Goal: Find contact information: Find contact information

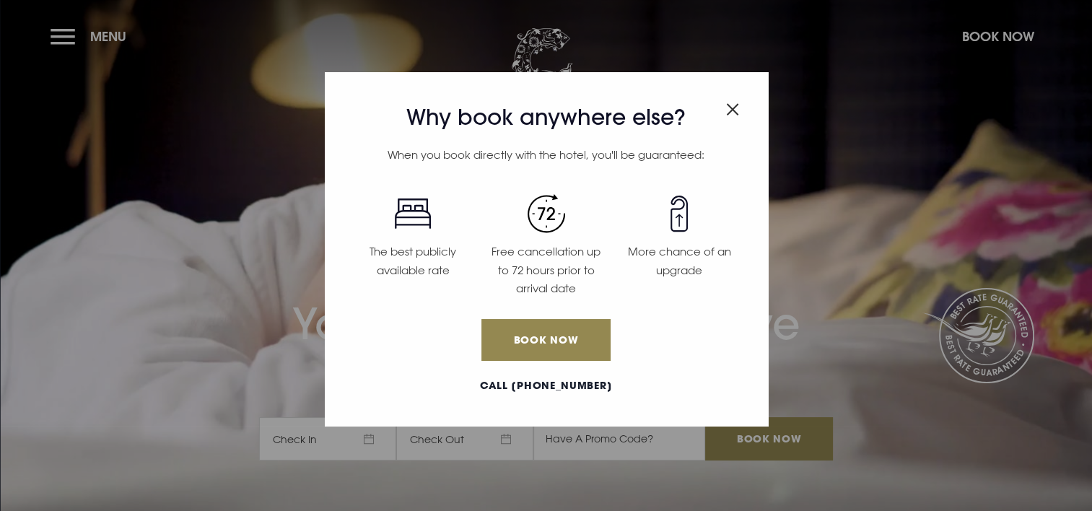
click at [733, 105] on img "Close modal" at bounding box center [732, 109] width 13 height 12
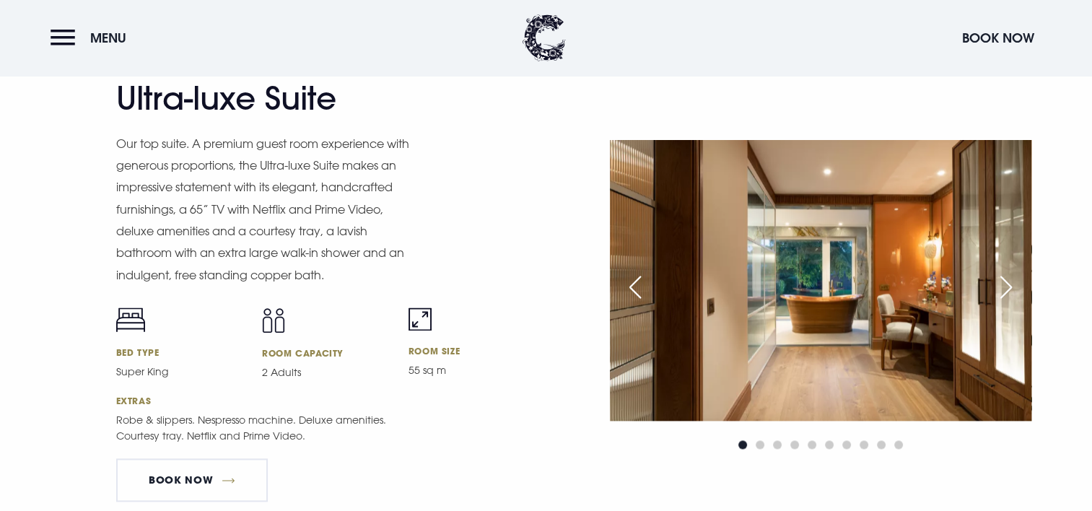
scroll to position [1877, 0]
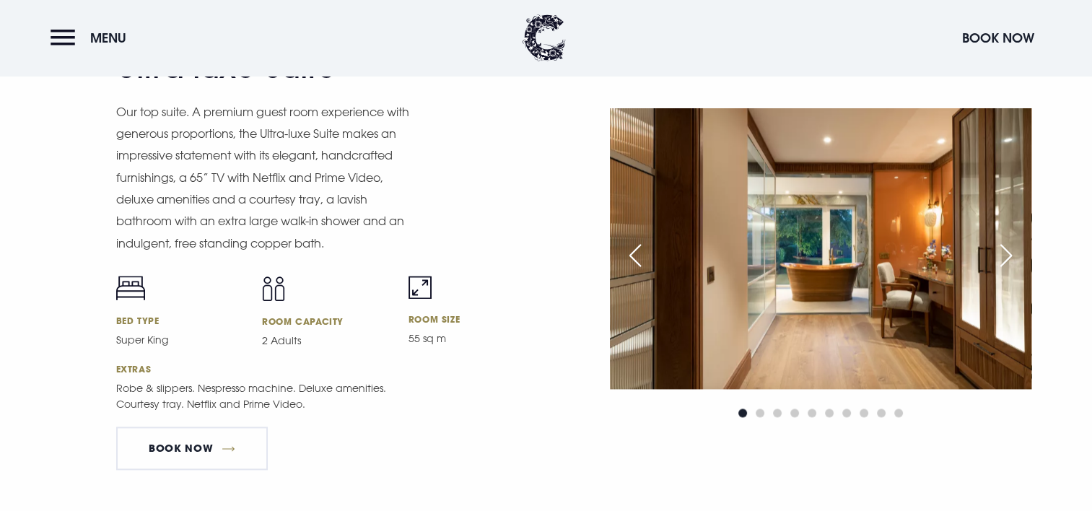
click at [1004, 249] on div "Next slide" at bounding box center [1006, 256] width 36 height 32
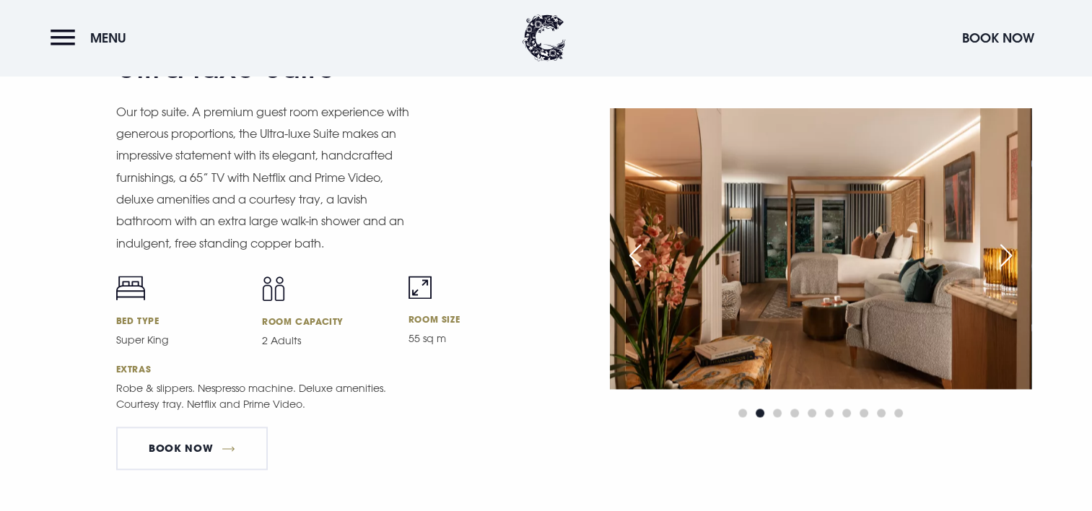
click at [1004, 249] on div "Next slide" at bounding box center [1006, 256] width 36 height 32
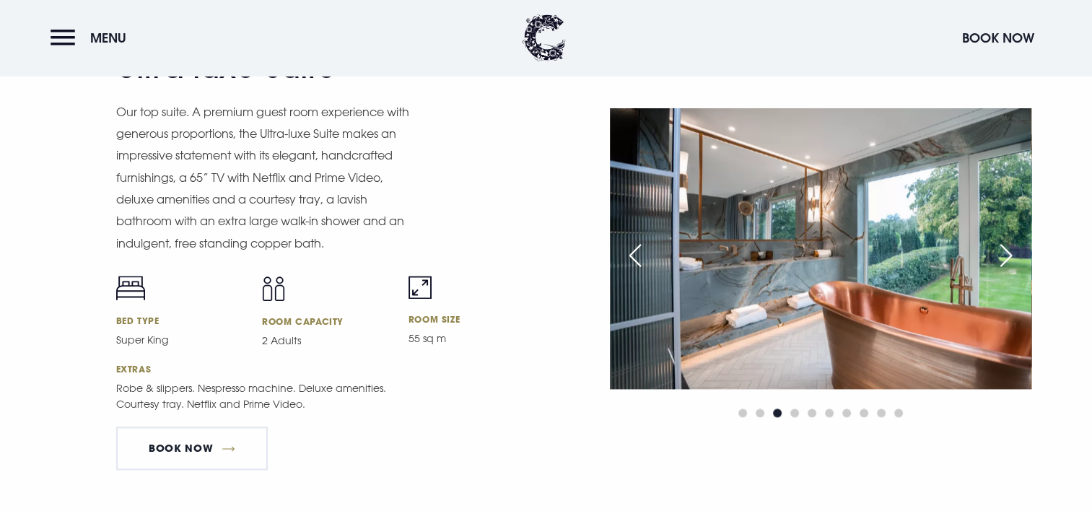
click at [1004, 249] on div "Next slide" at bounding box center [1006, 256] width 36 height 32
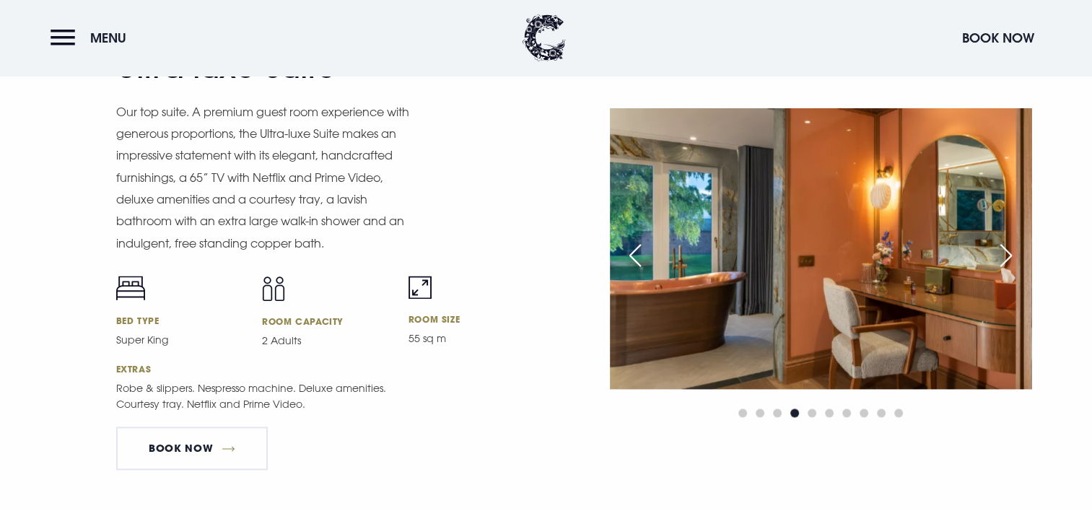
click at [1004, 249] on div "Next slide" at bounding box center [1006, 256] width 36 height 32
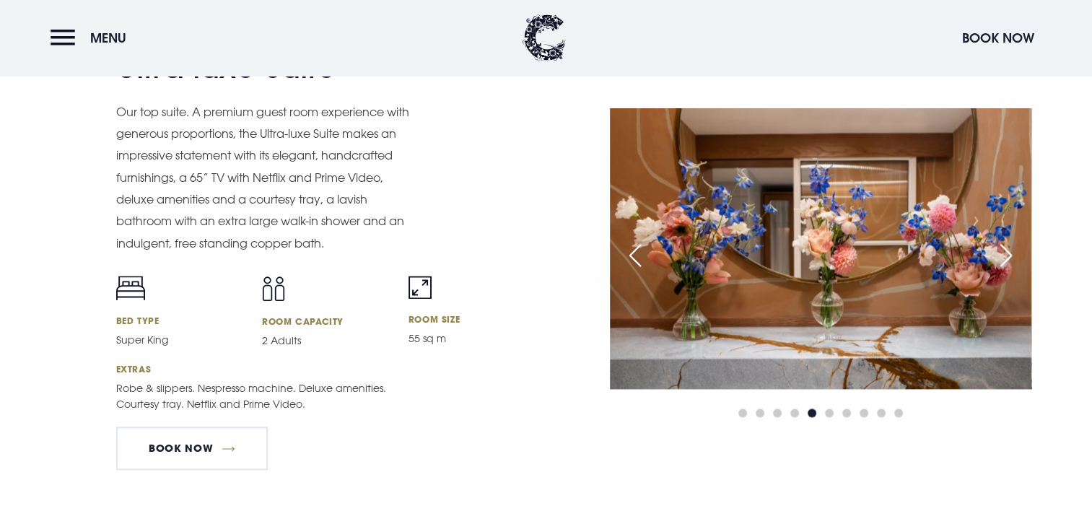
click at [1004, 249] on div "Next slide" at bounding box center [1006, 256] width 36 height 32
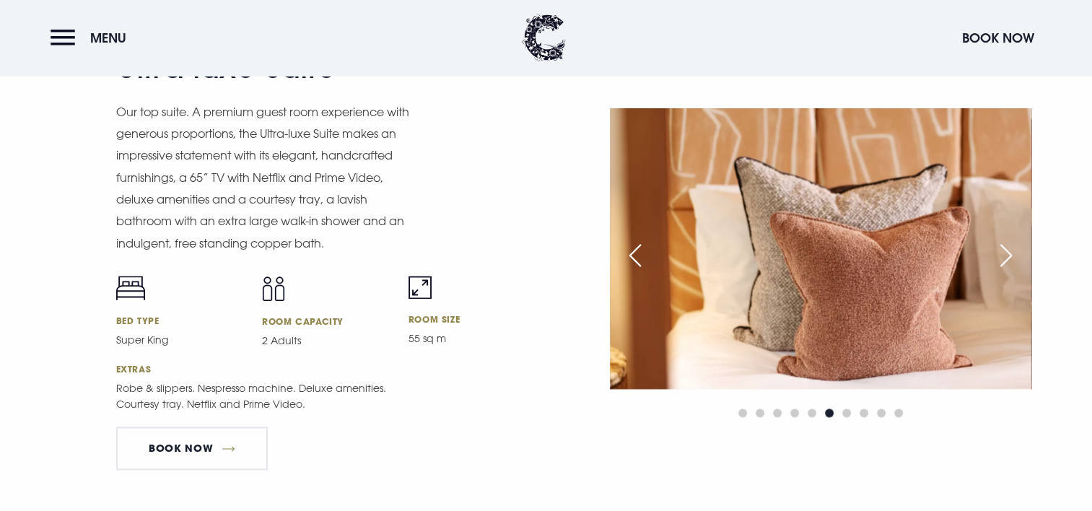
click at [1004, 249] on div "Next slide" at bounding box center [1006, 256] width 36 height 32
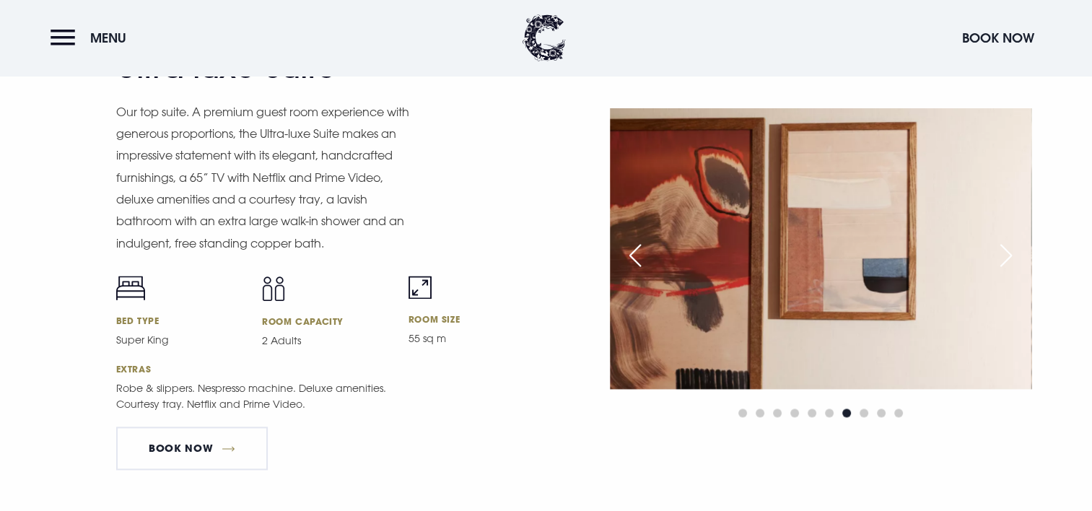
click at [1004, 249] on div "Next slide" at bounding box center [1006, 256] width 36 height 32
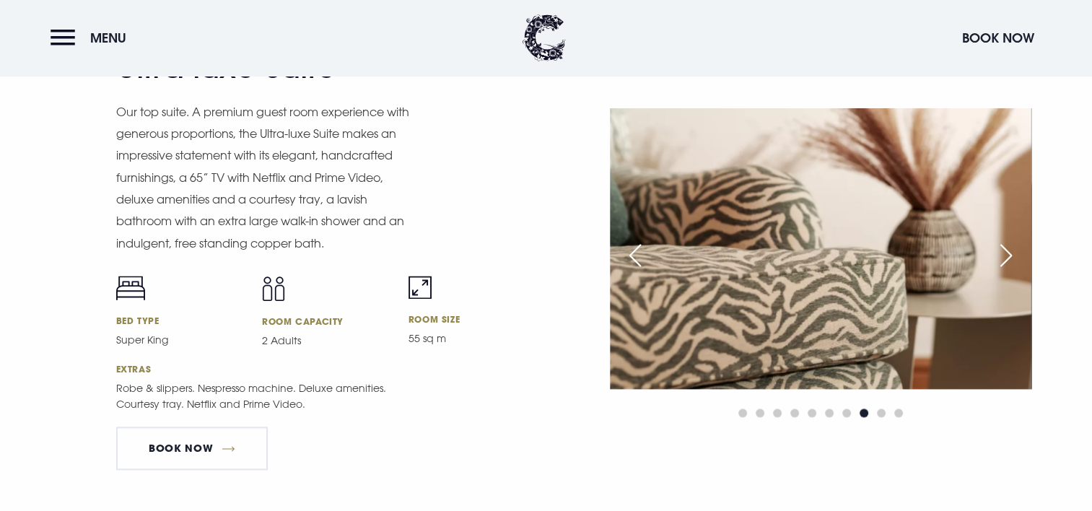
click at [1004, 249] on div "Next slide" at bounding box center [1006, 256] width 36 height 32
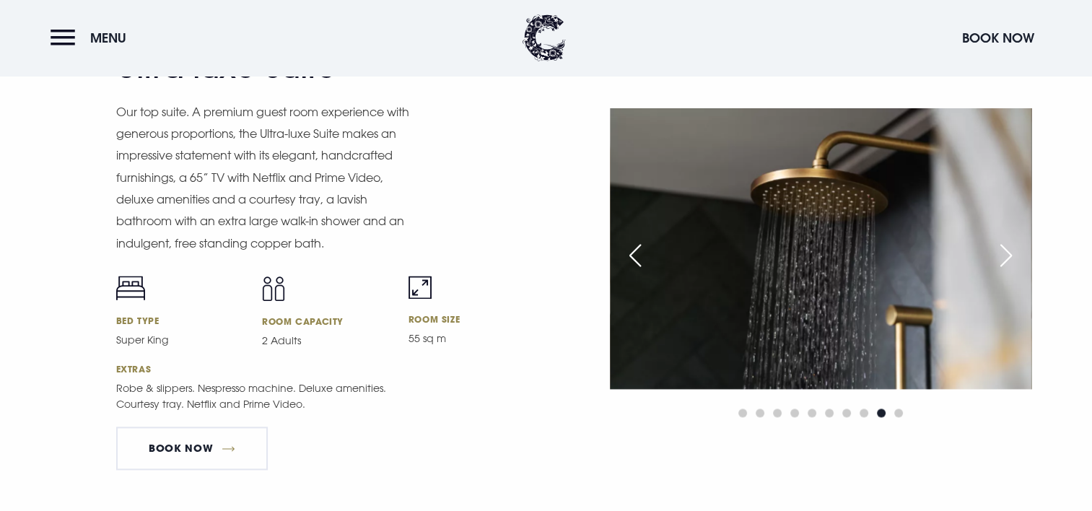
click at [1004, 249] on div "Next slide" at bounding box center [1006, 256] width 36 height 32
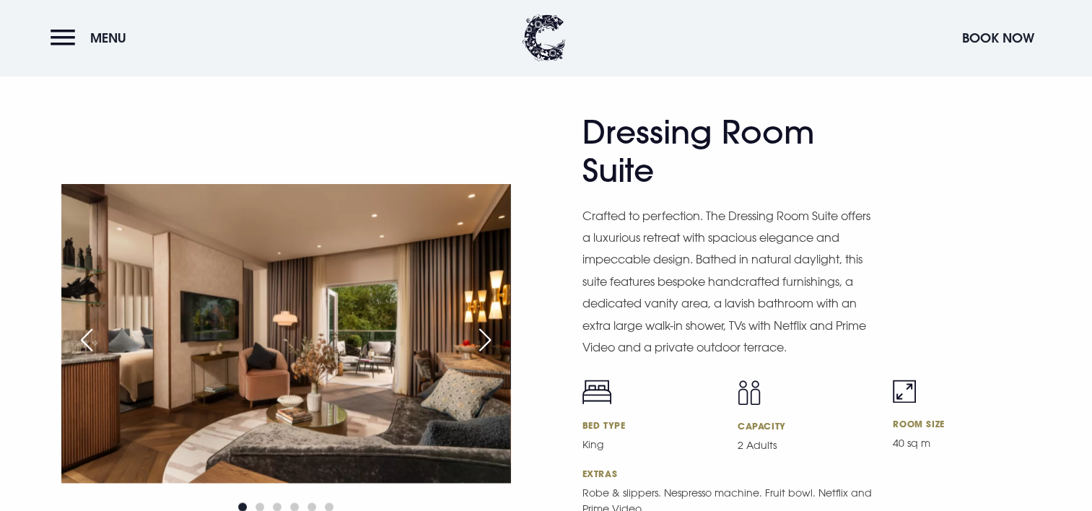
scroll to position [2382, 0]
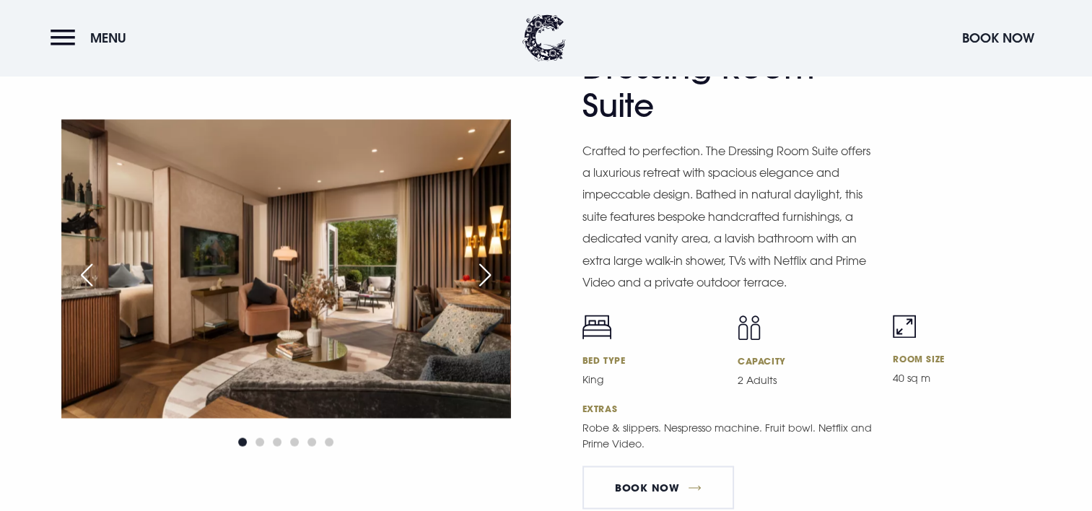
click at [474, 271] on div "Next slide" at bounding box center [485, 275] width 36 height 32
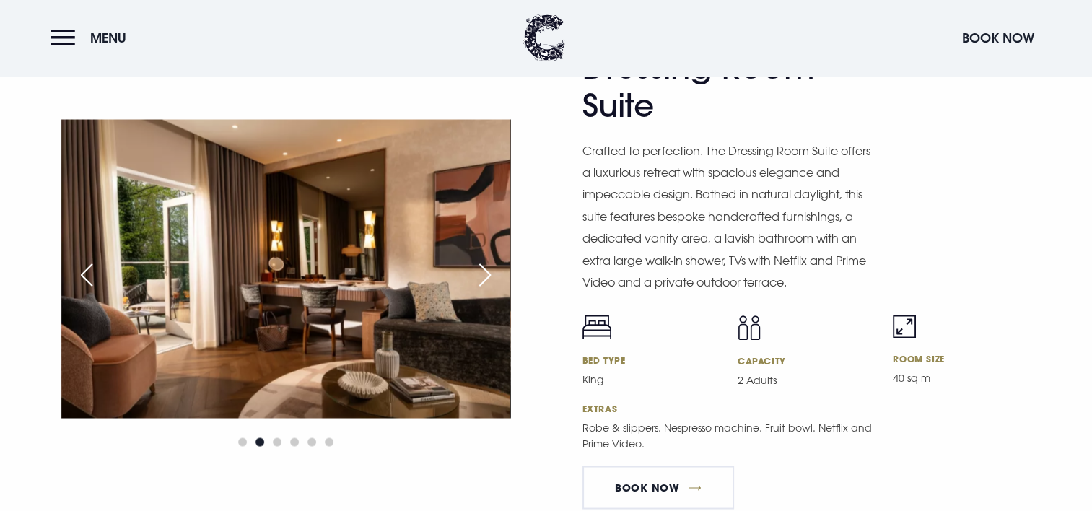
click at [474, 271] on div "Next slide" at bounding box center [485, 275] width 36 height 32
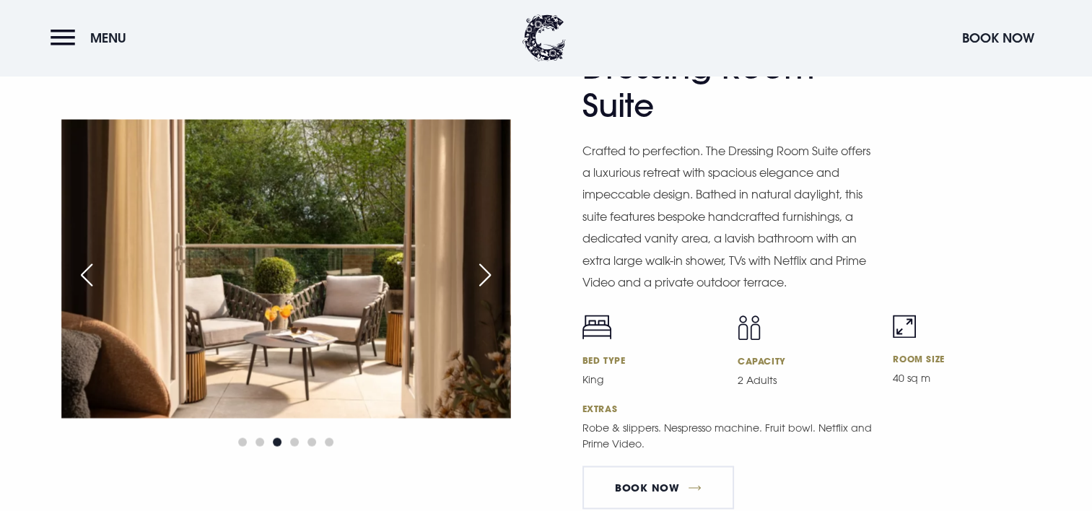
click at [474, 271] on div "Next slide" at bounding box center [485, 275] width 36 height 32
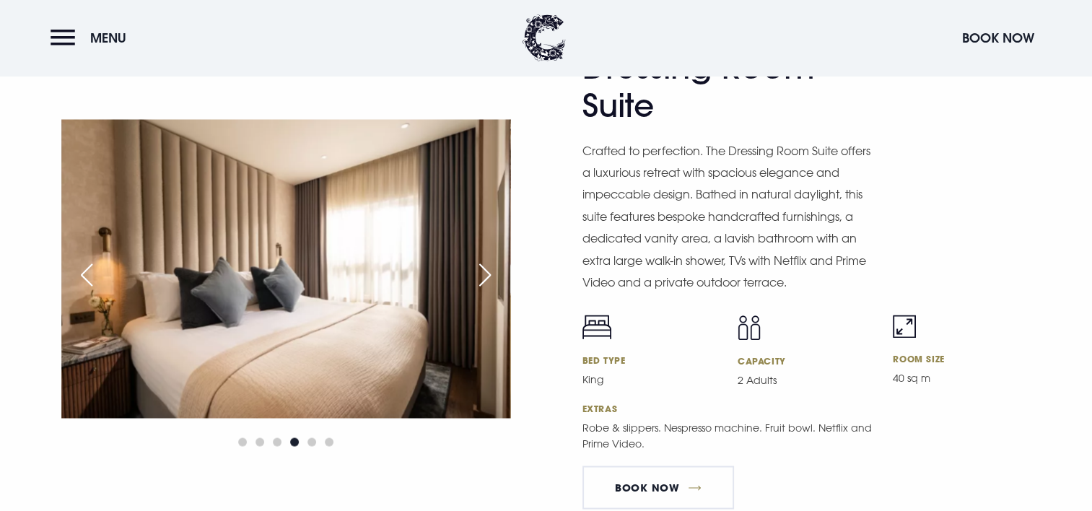
click at [474, 271] on div "Next slide" at bounding box center [485, 275] width 36 height 32
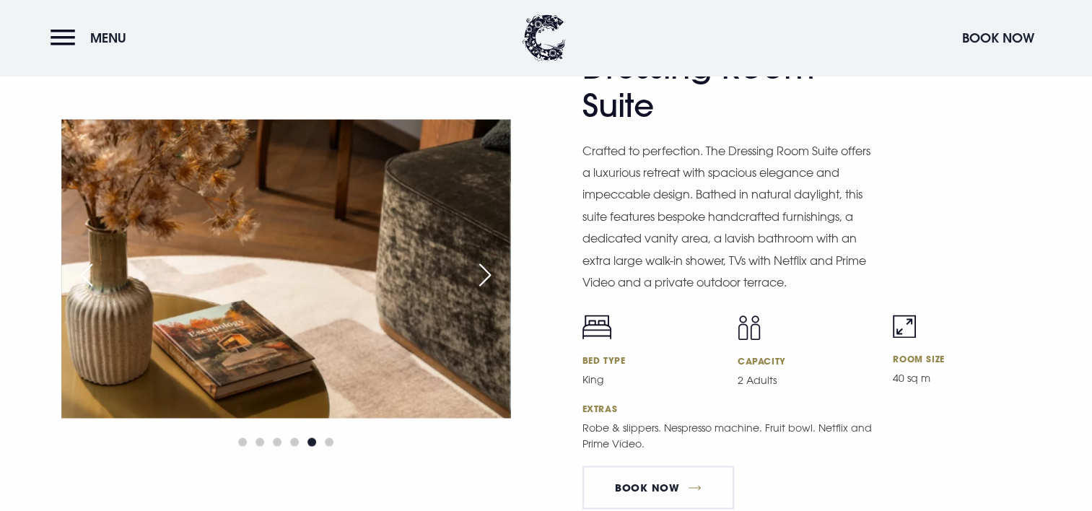
click at [474, 271] on div "Next slide" at bounding box center [485, 275] width 36 height 32
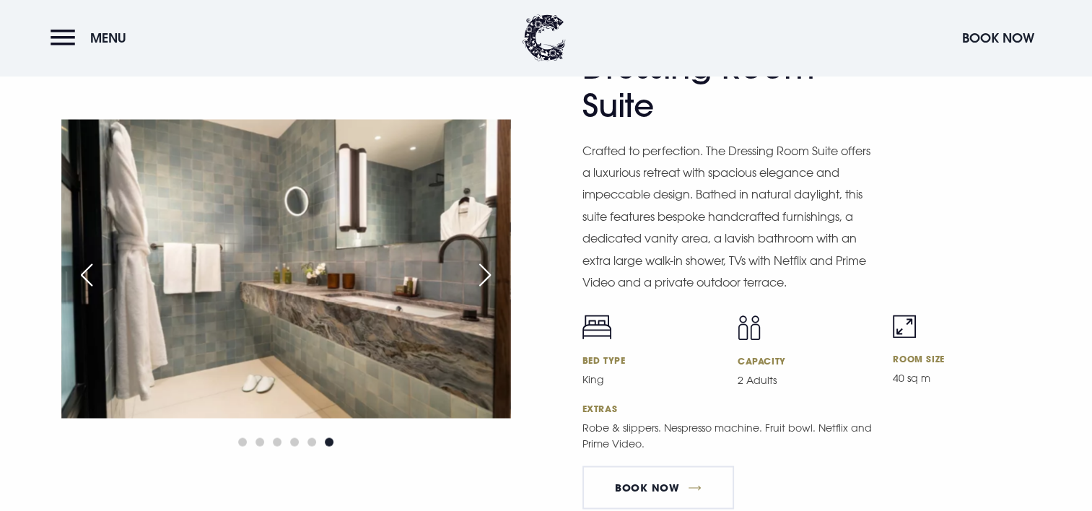
click at [474, 271] on div "Next slide" at bounding box center [485, 275] width 36 height 32
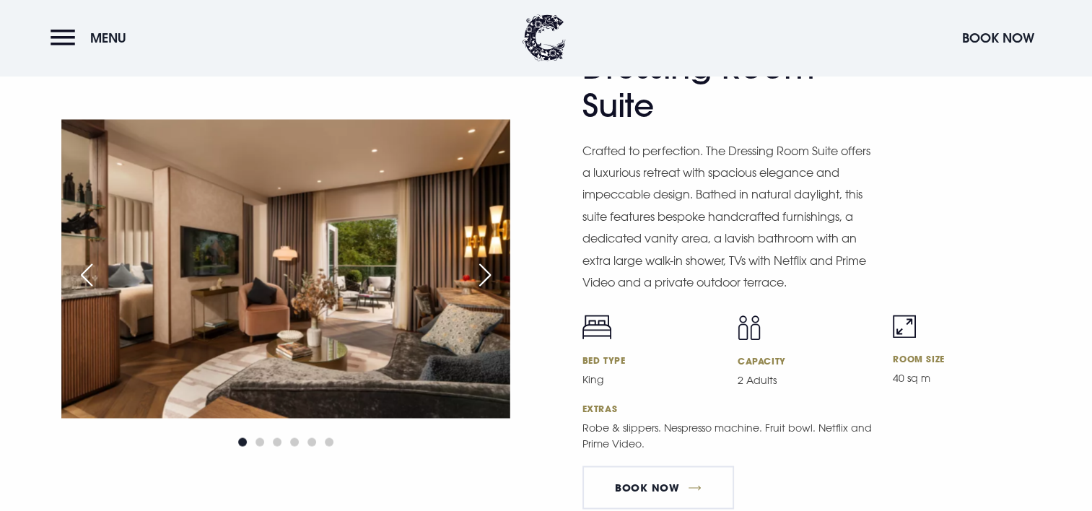
click at [474, 271] on div "Next slide" at bounding box center [485, 275] width 36 height 32
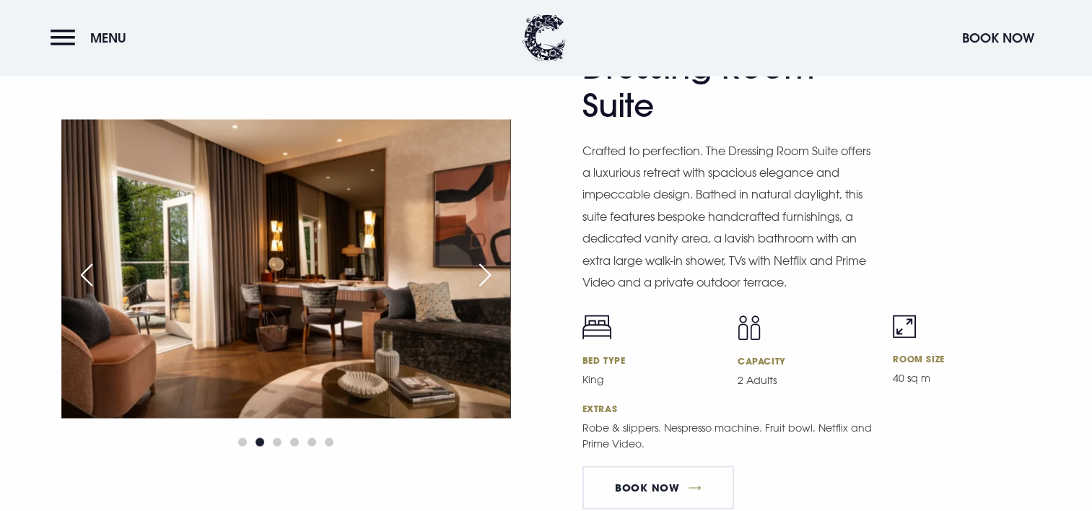
click at [474, 271] on div "Next slide" at bounding box center [485, 275] width 36 height 32
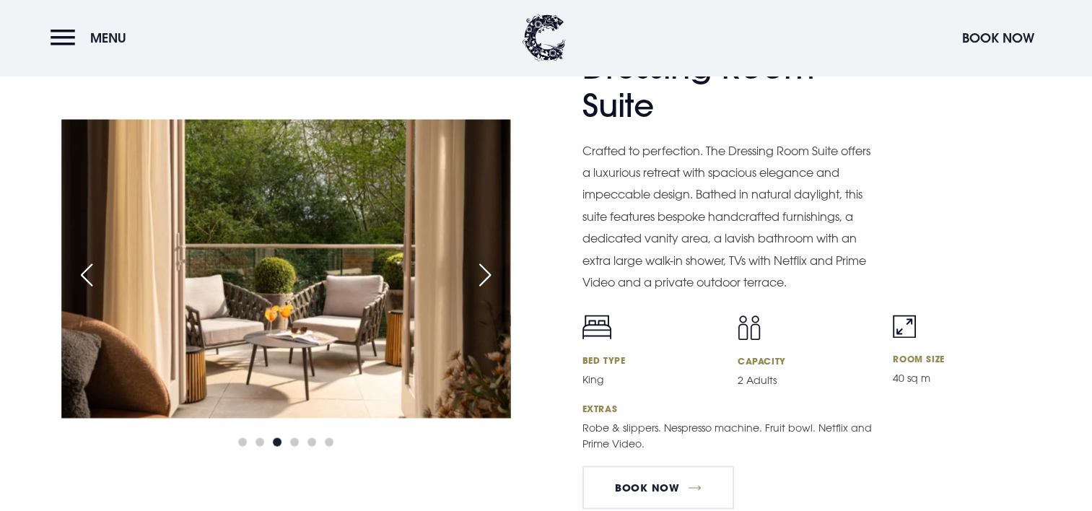
click at [474, 271] on div "Next slide" at bounding box center [485, 275] width 36 height 32
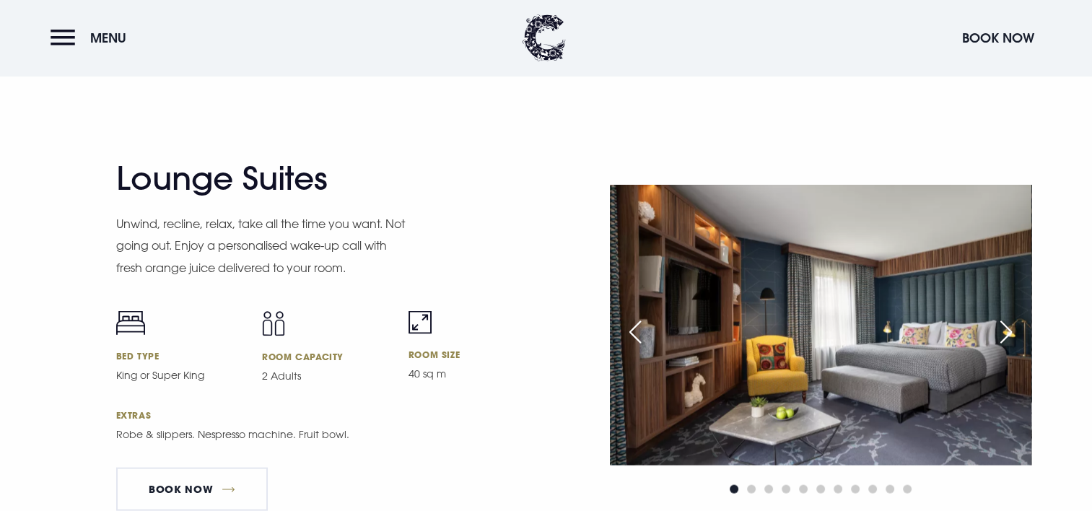
scroll to position [2888, 0]
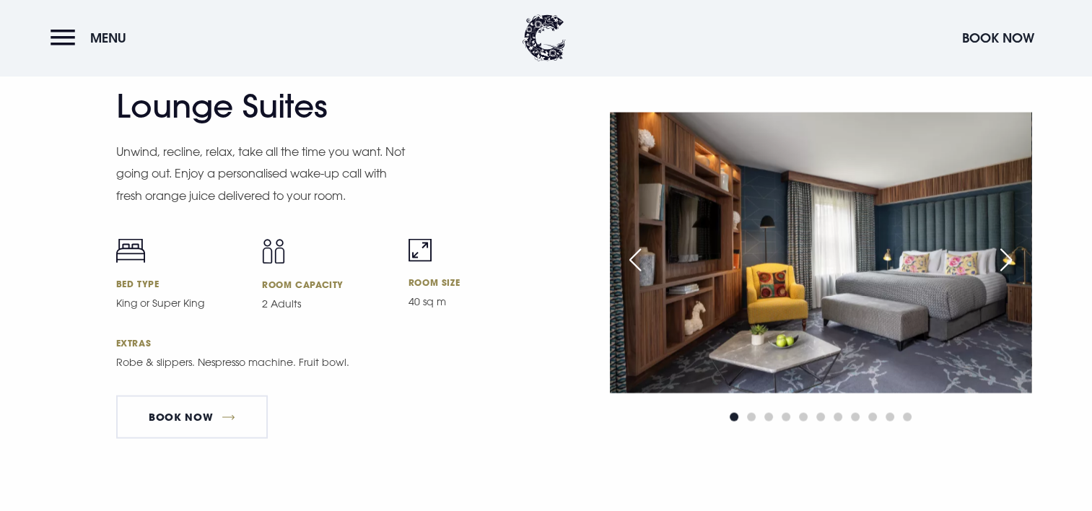
click at [996, 260] on div "Next slide" at bounding box center [1006, 260] width 36 height 32
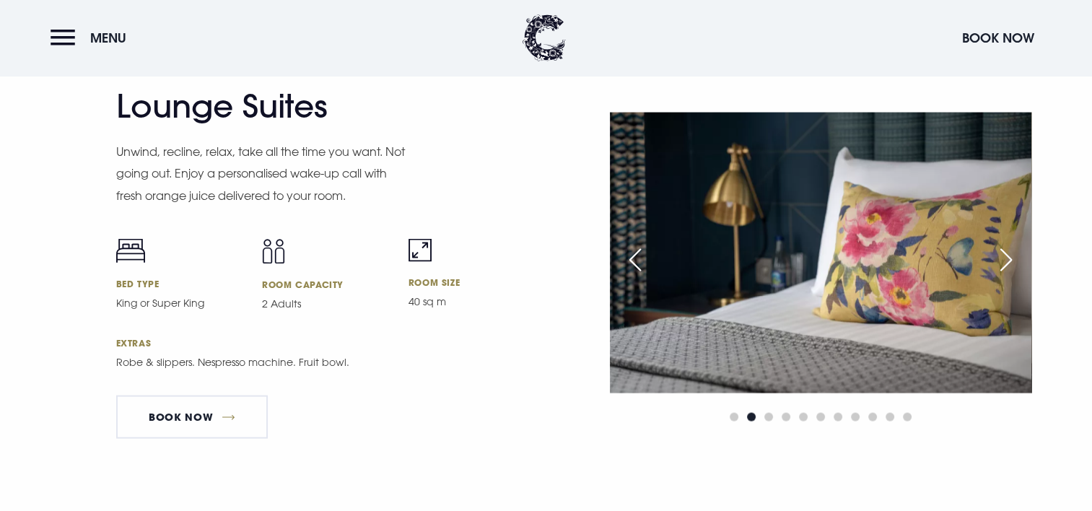
click at [996, 260] on div "Next slide" at bounding box center [1006, 260] width 36 height 32
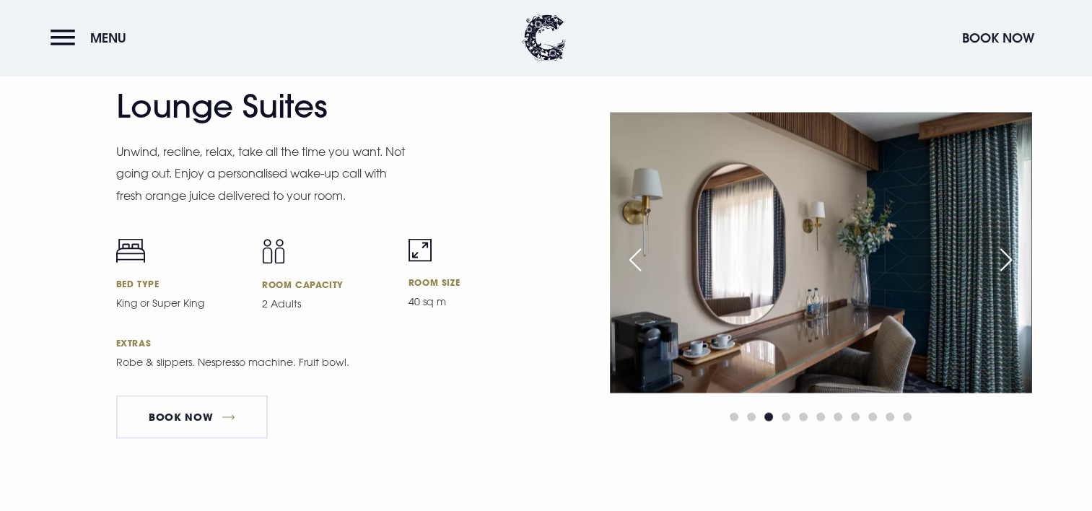
click at [996, 260] on div "Next slide" at bounding box center [1006, 260] width 36 height 32
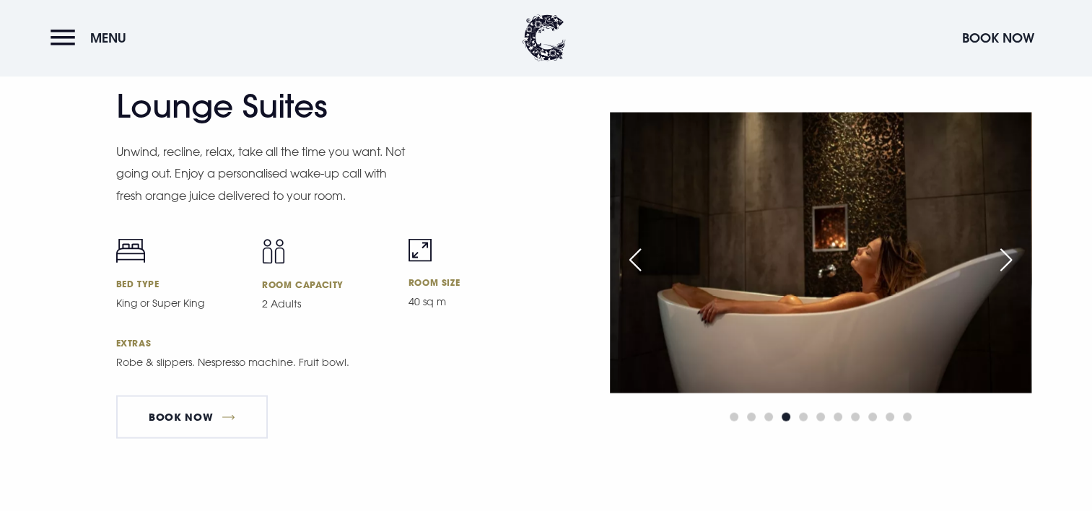
click at [996, 260] on div "Next slide" at bounding box center [1006, 260] width 36 height 32
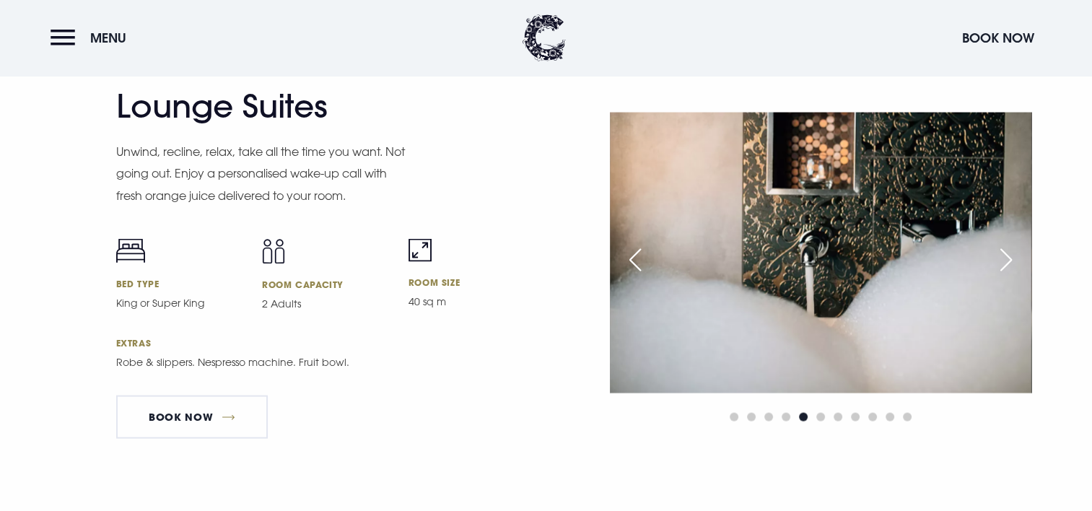
click at [996, 260] on div "Next slide" at bounding box center [1006, 260] width 36 height 32
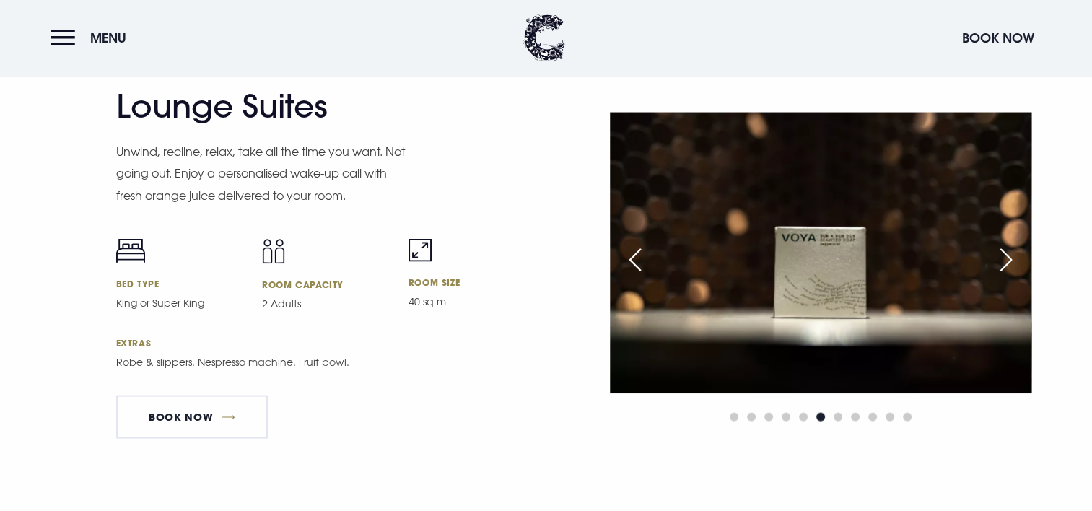
click at [996, 260] on div "Next slide" at bounding box center [1006, 260] width 36 height 32
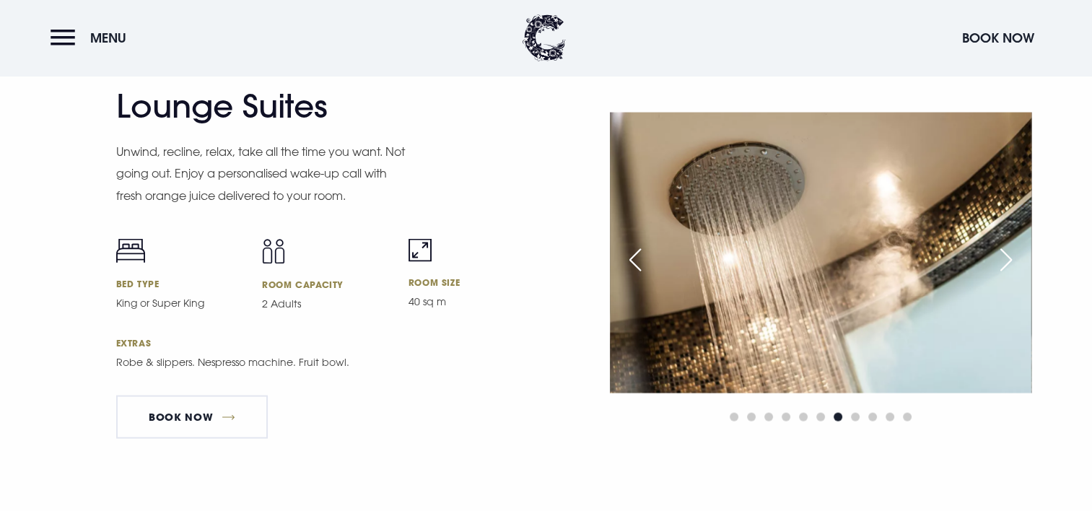
click at [996, 260] on div "Next slide" at bounding box center [1006, 260] width 36 height 32
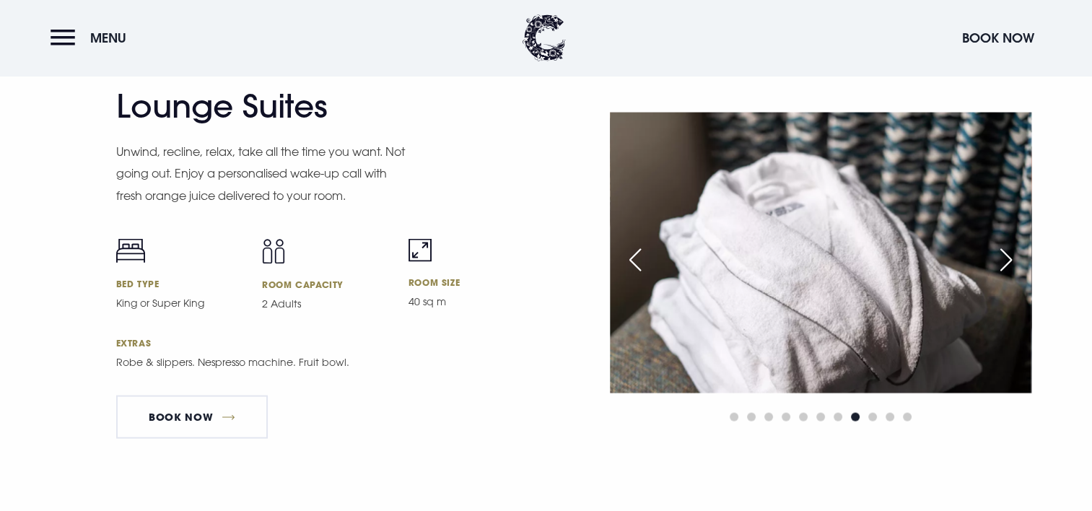
click at [996, 260] on div "Next slide" at bounding box center [1006, 260] width 36 height 32
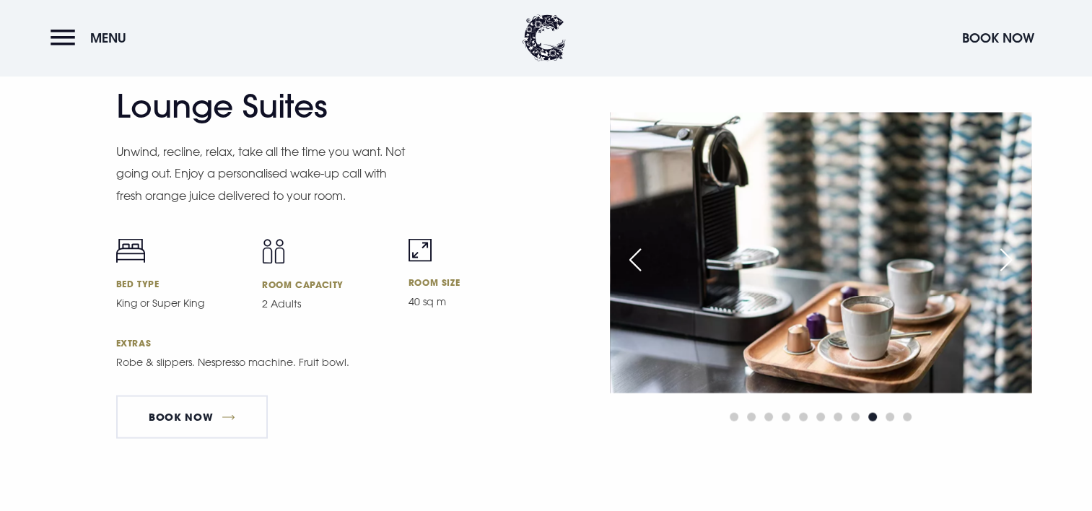
click at [996, 260] on div "Next slide" at bounding box center [1006, 260] width 36 height 32
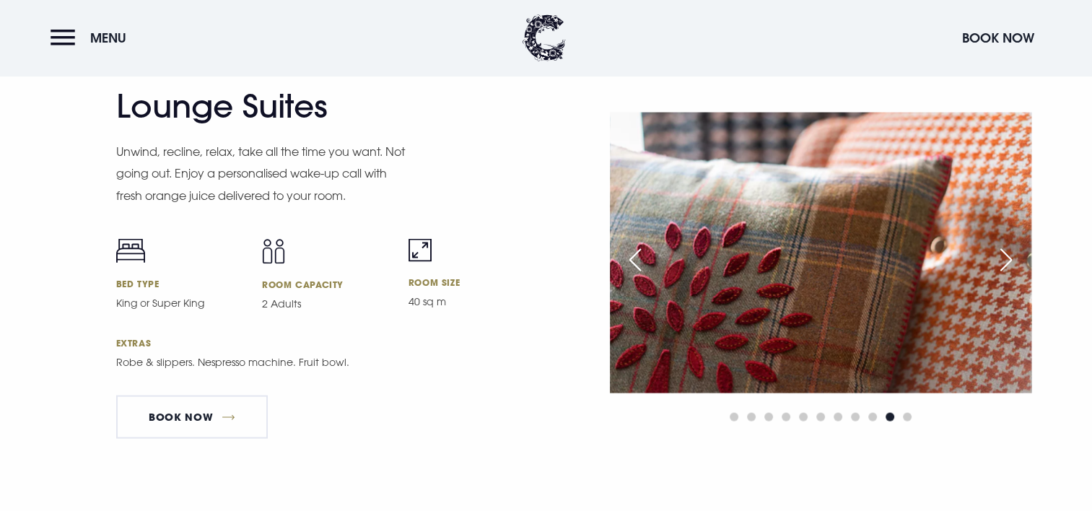
click at [996, 260] on div "Next slide" at bounding box center [1006, 260] width 36 height 32
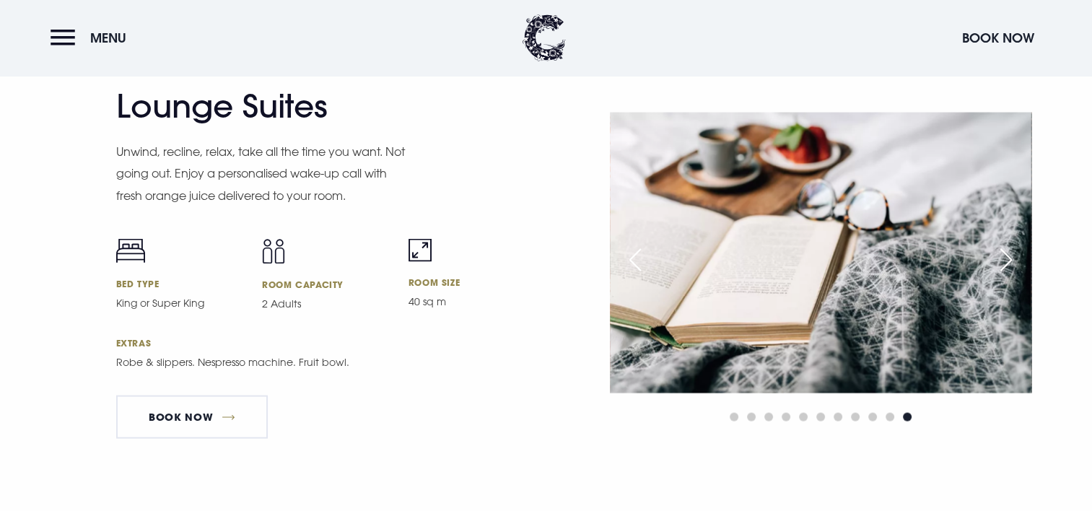
click at [996, 260] on div "Next slide" at bounding box center [1006, 260] width 36 height 32
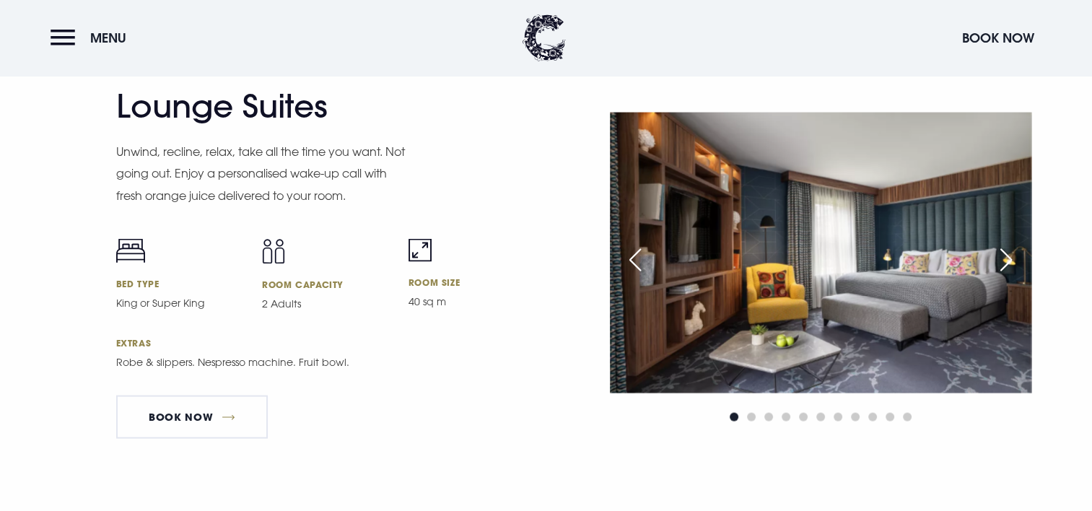
click at [996, 260] on div "Next slide" at bounding box center [1006, 260] width 36 height 32
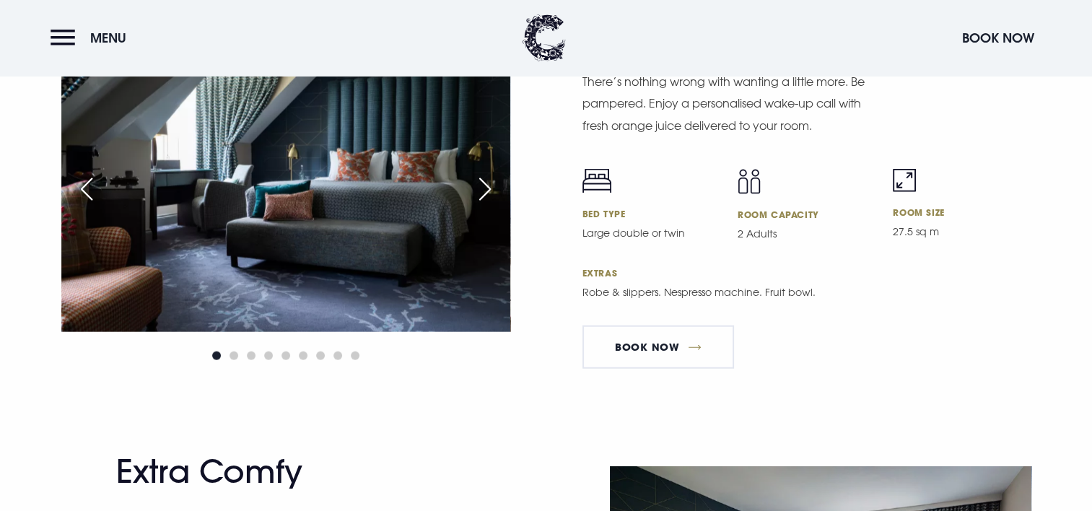
scroll to position [3321, 0]
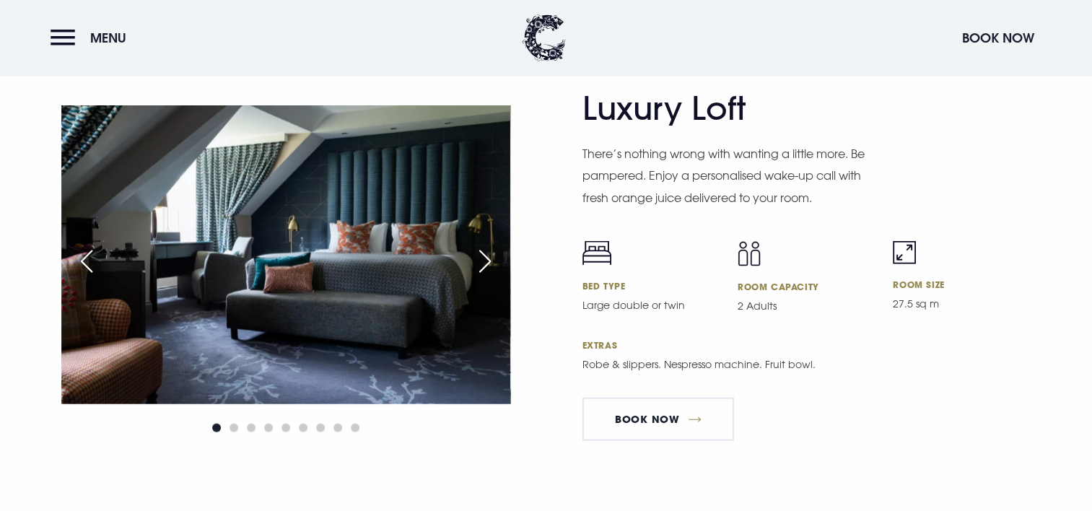
click at [487, 258] on div "Next slide" at bounding box center [485, 261] width 36 height 32
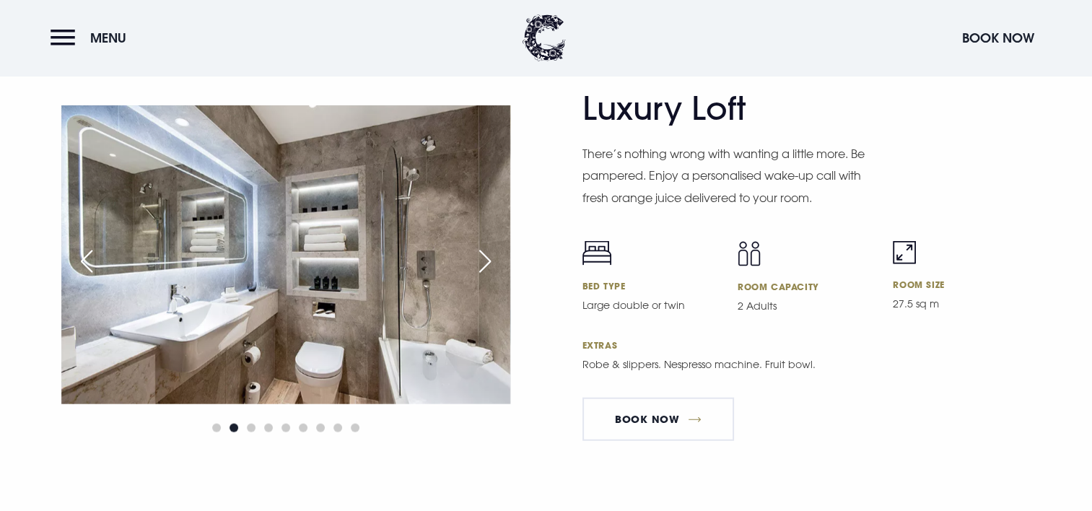
click at [487, 258] on div "Next slide" at bounding box center [485, 261] width 36 height 32
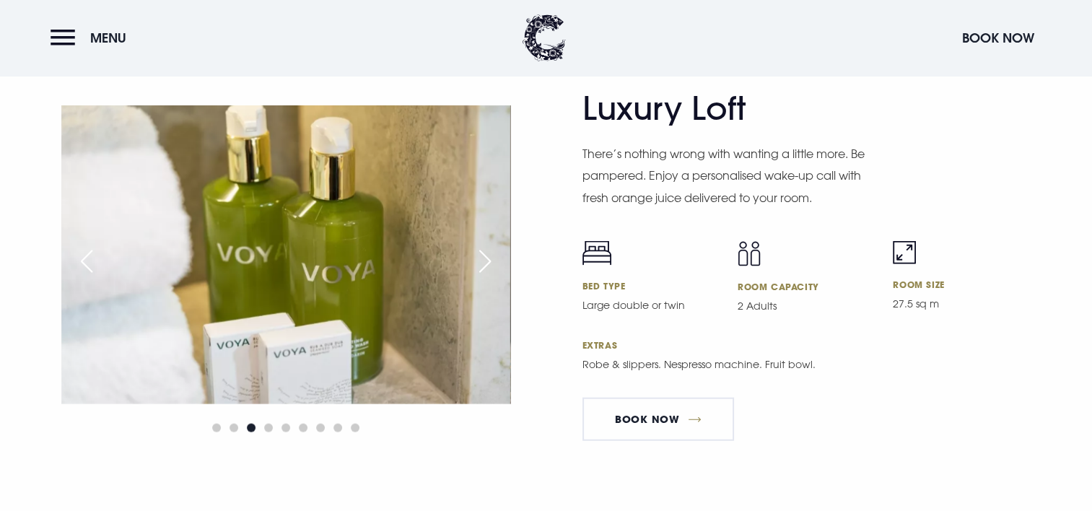
click at [487, 258] on div "Next slide" at bounding box center [485, 261] width 36 height 32
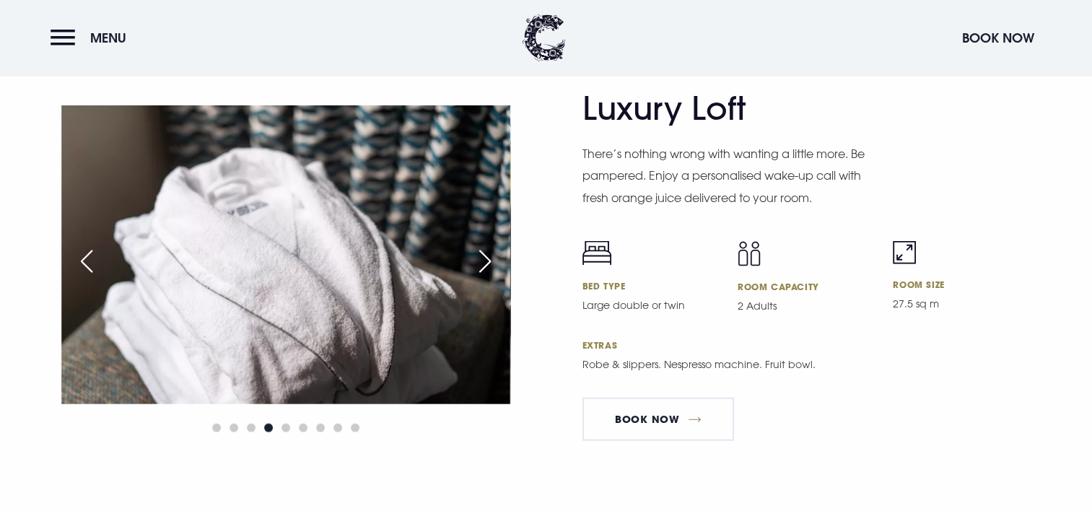
click at [487, 258] on div "Next slide" at bounding box center [485, 261] width 36 height 32
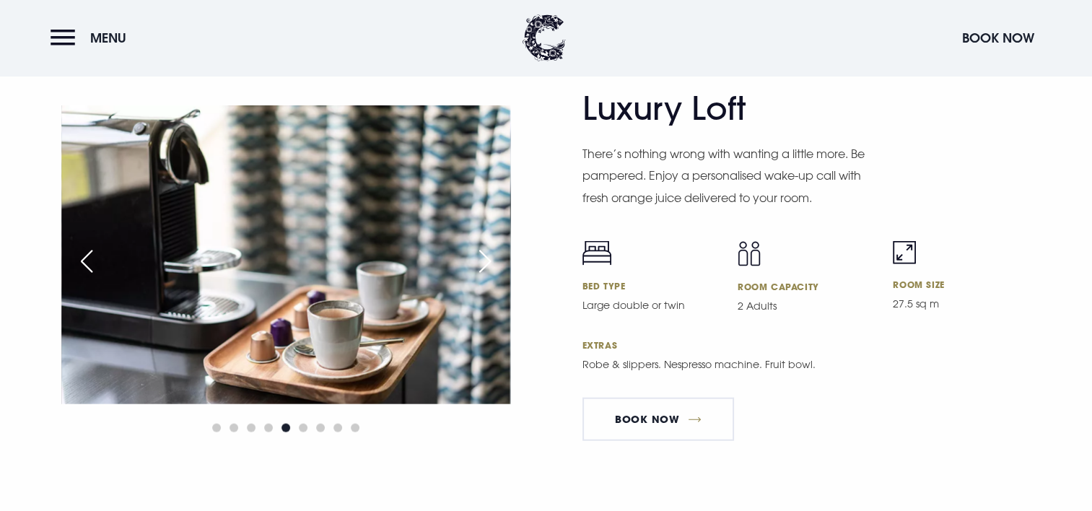
click at [487, 258] on div "Next slide" at bounding box center [485, 261] width 36 height 32
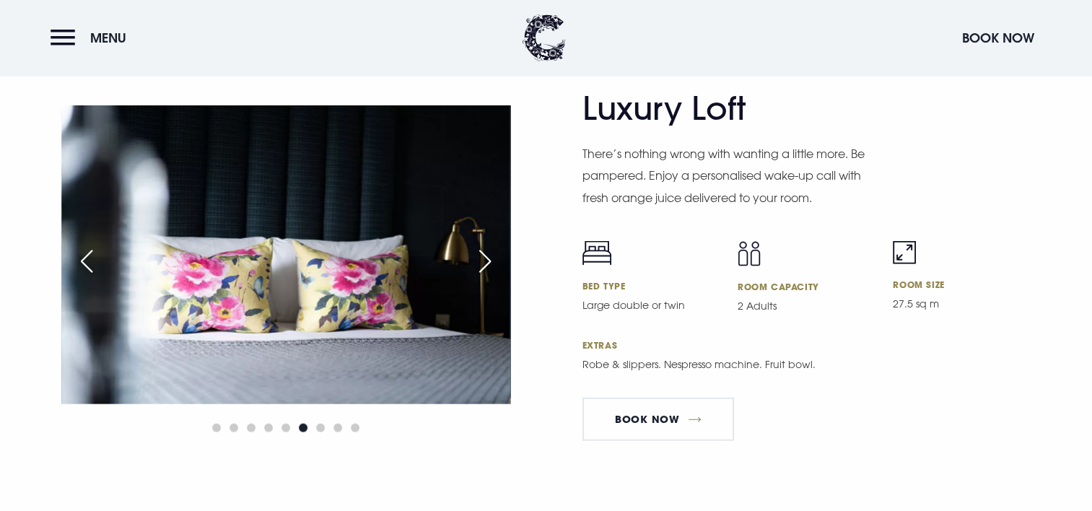
click at [487, 258] on div "Next slide" at bounding box center [485, 261] width 36 height 32
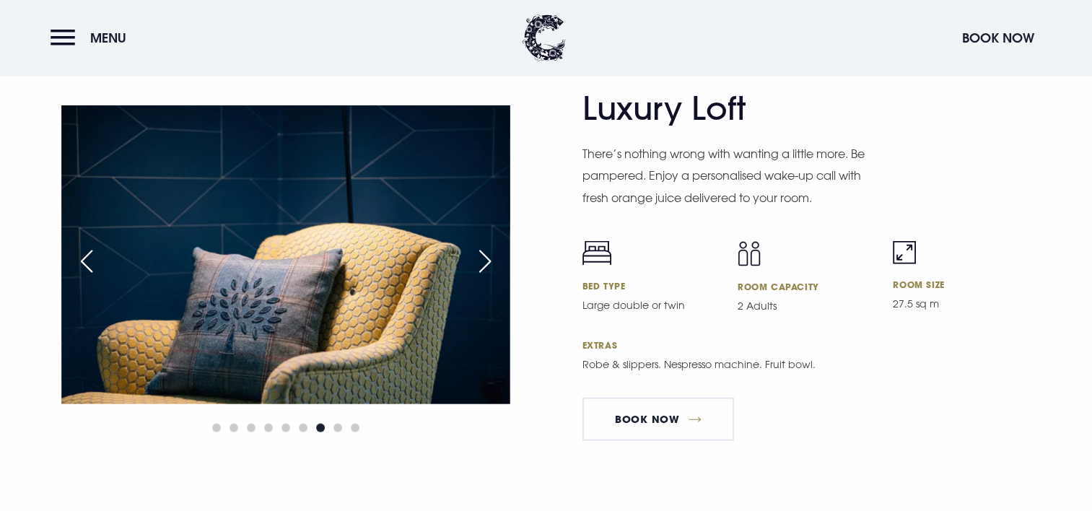
click at [487, 258] on div "Next slide" at bounding box center [485, 261] width 36 height 32
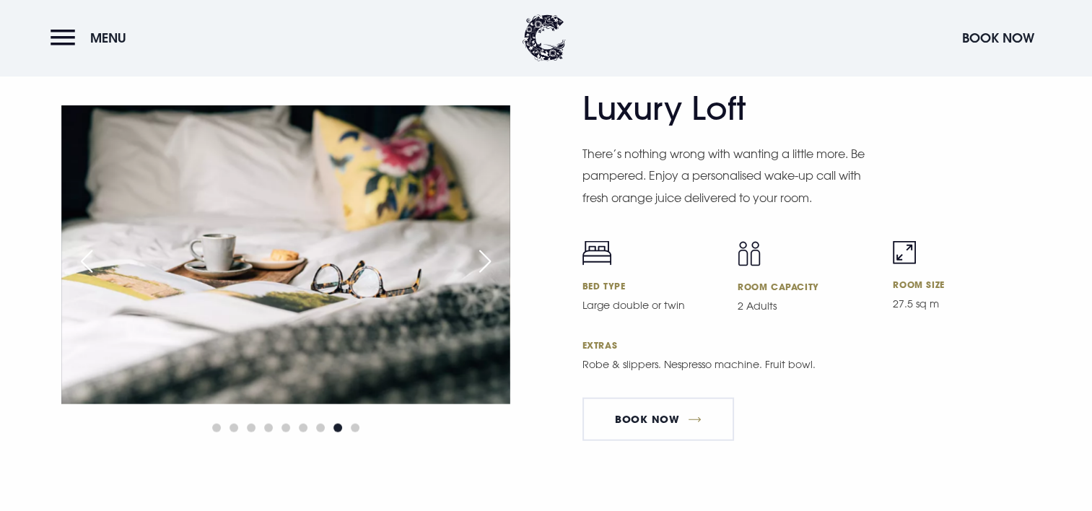
click at [487, 258] on div "Next slide" at bounding box center [485, 261] width 36 height 32
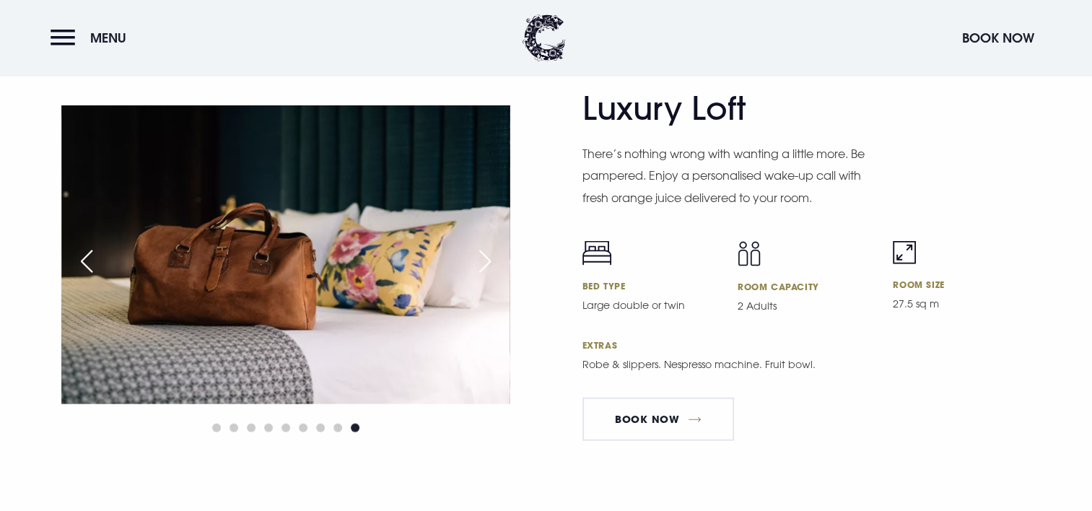
click at [487, 258] on div "Next slide" at bounding box center [485, 261] width 36 height 32
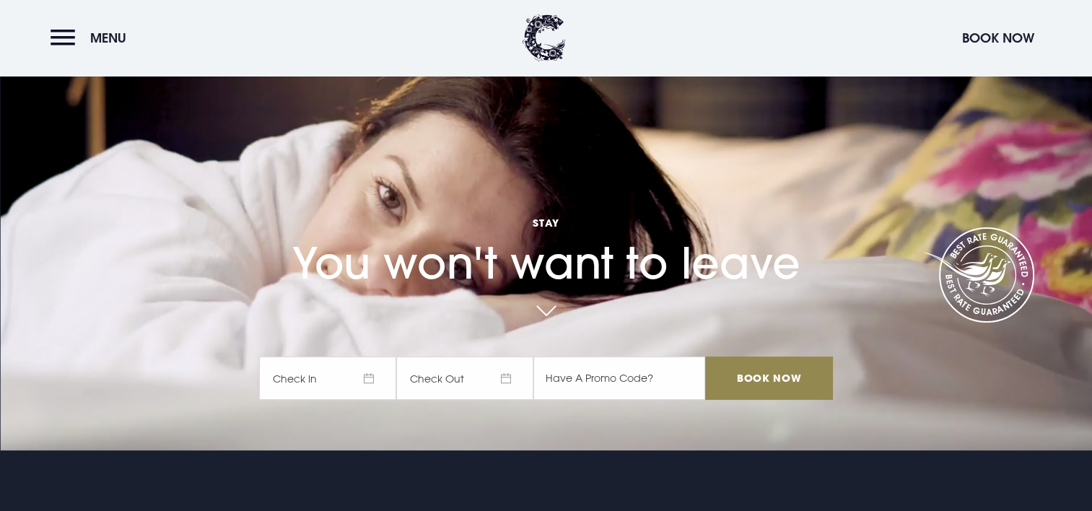
scroll to position [0, 0]
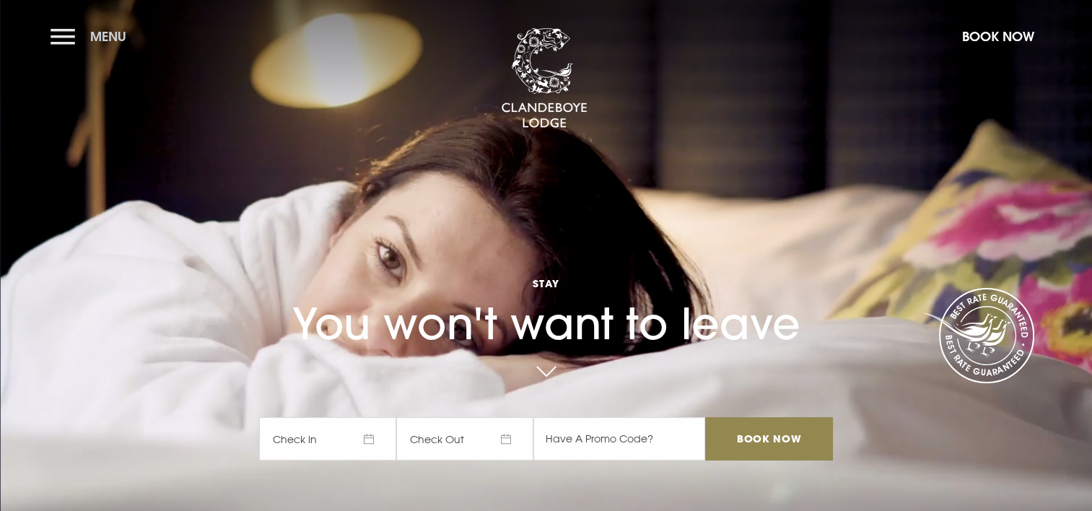
click at [73, 36] on button "Menu" at bounding box center [92, 36] width 83 height 31
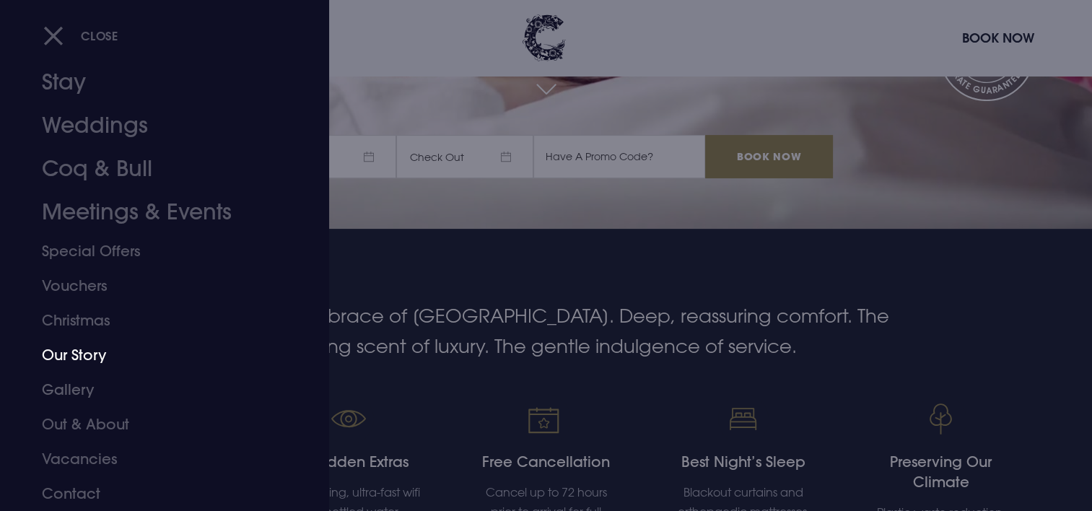
scroll to position [289, 0]
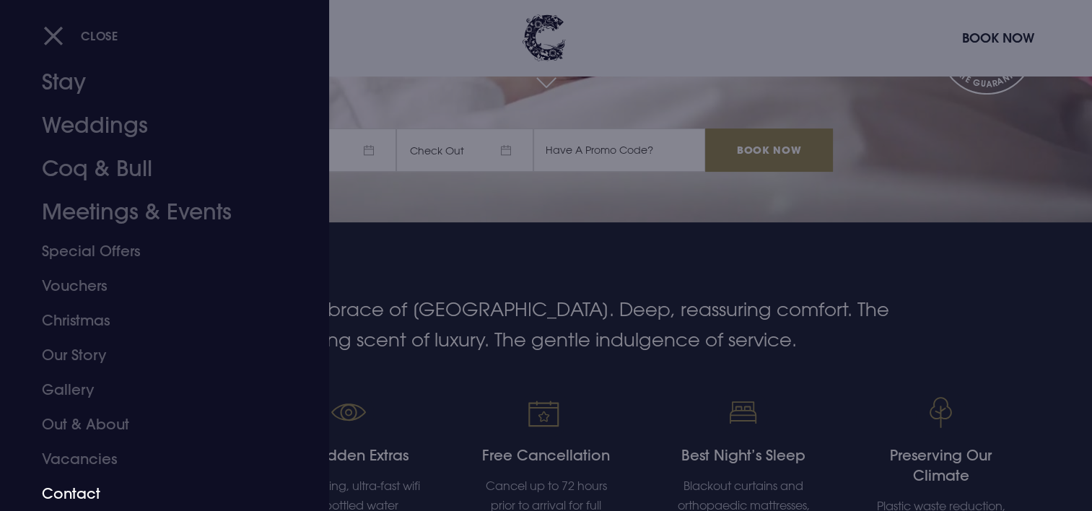
click at [81, 493] on link "Contact" at bounding box center [156, 493] width 228 height 35
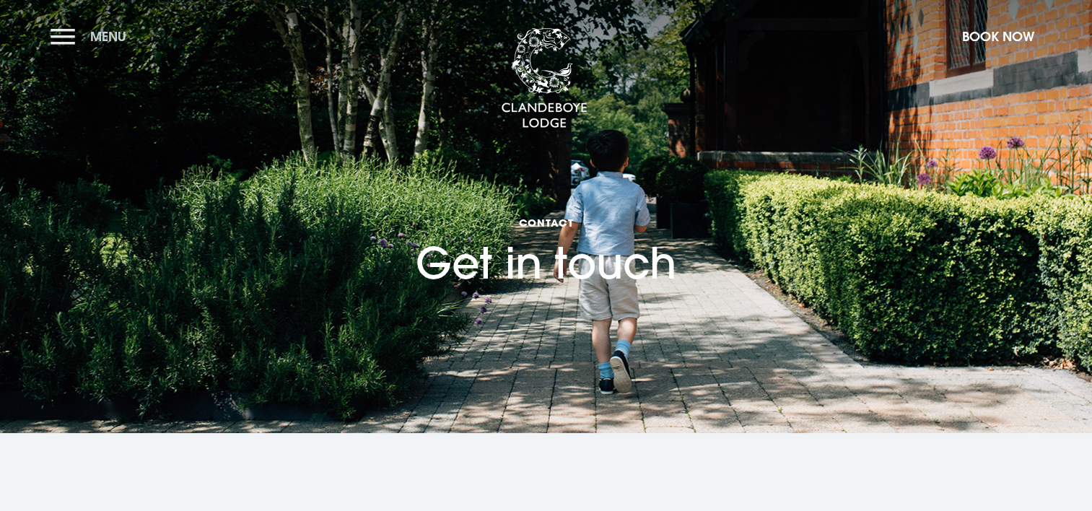
click at [66, 38] on button "Menu" at bounding box center [92, 36] width 83 height 31
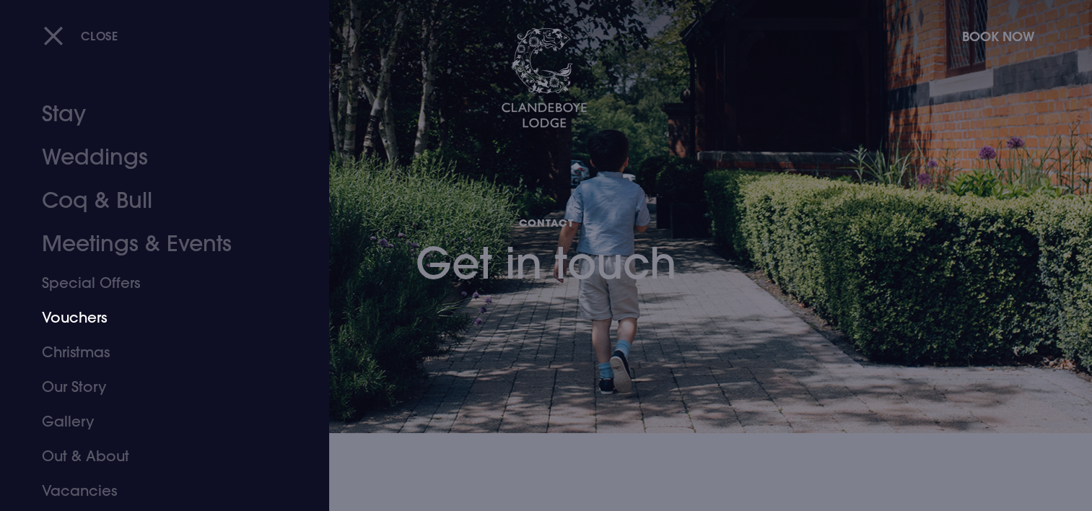
scroll to position [32, 0]
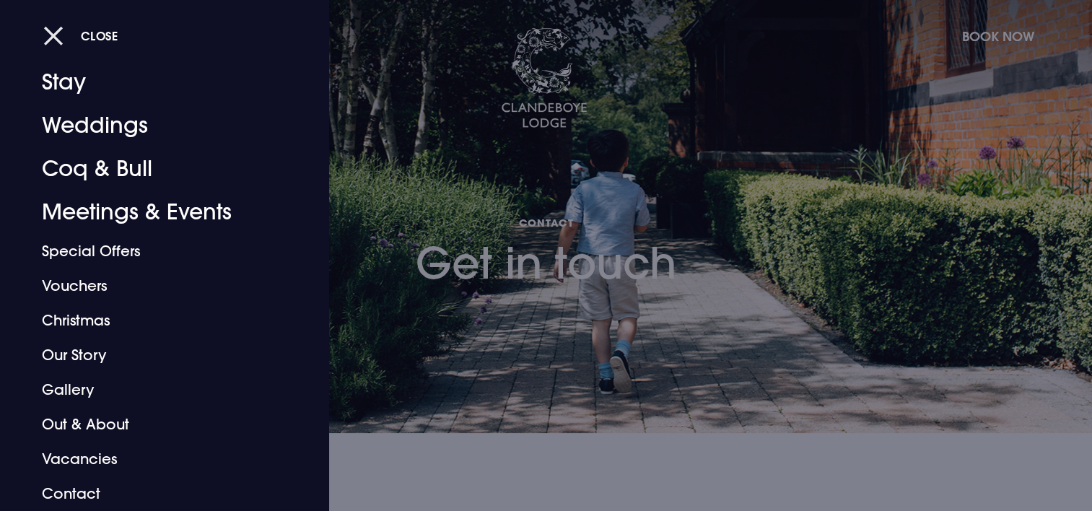
click at [105, 40] on span "Close" at bounding box center [100, 35] width 38 height 15
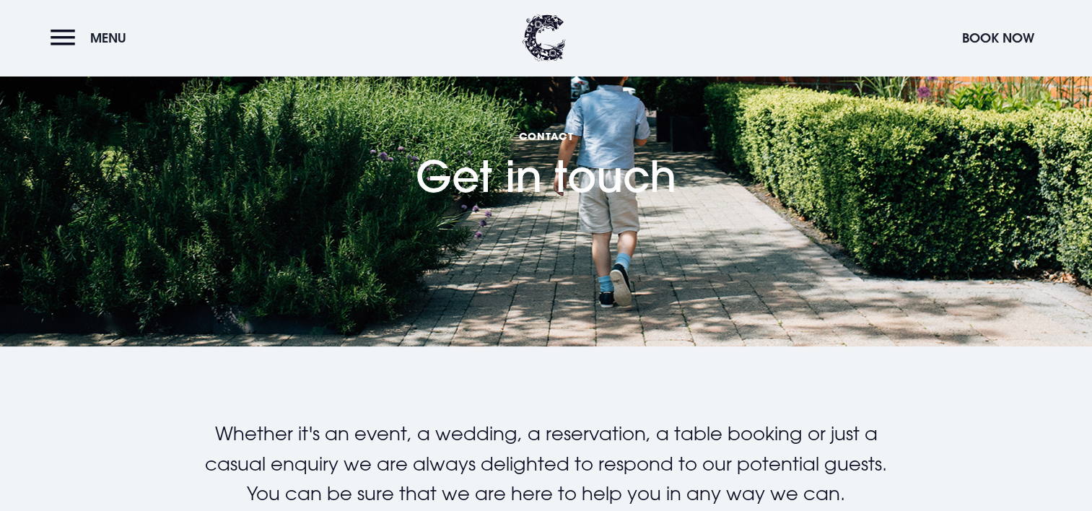
scroll to position [0, 0]
